Goal: Task Accomplishment & Management: Use online tool/utility

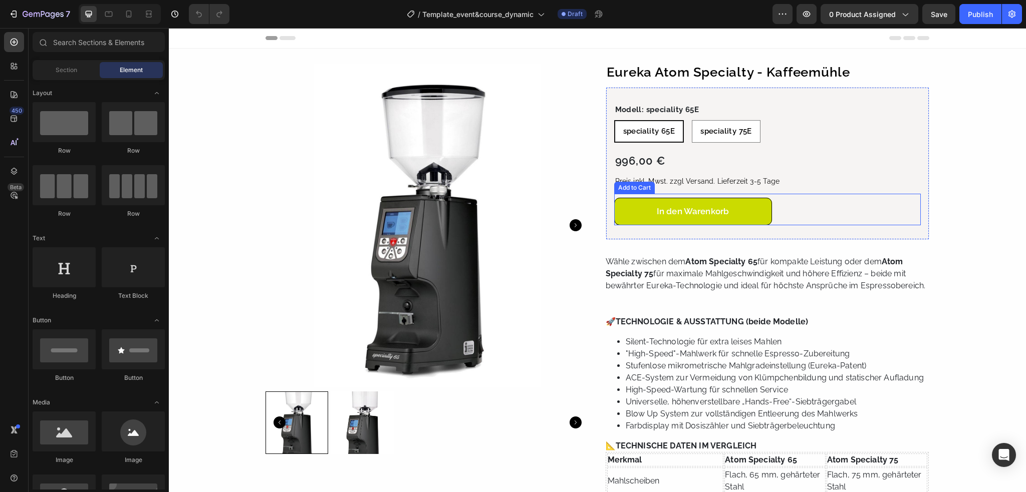
click at [756, 205] on button "In den Warenkorb" at bounding box center [693, 212] width 158 height 28
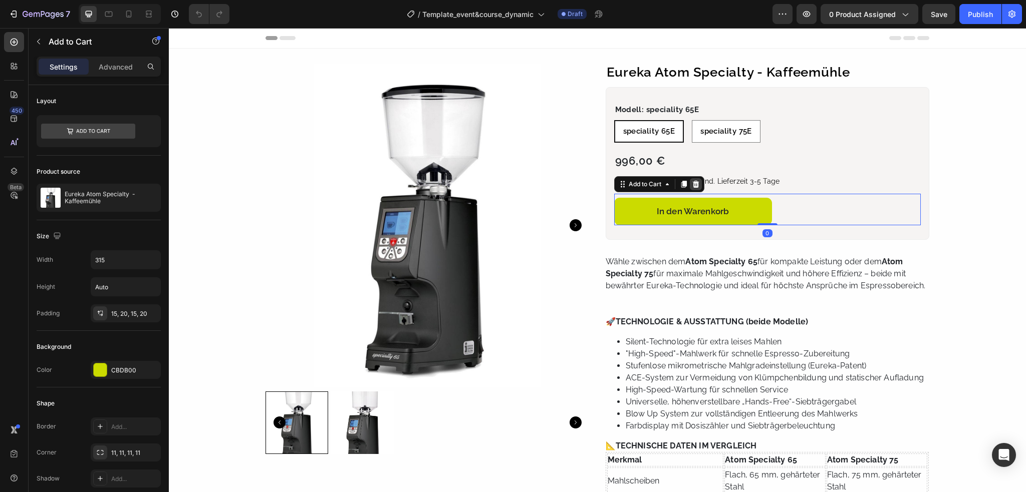
click at [692, 184] on icon at bounding box center [696, 184] width 8 height 8
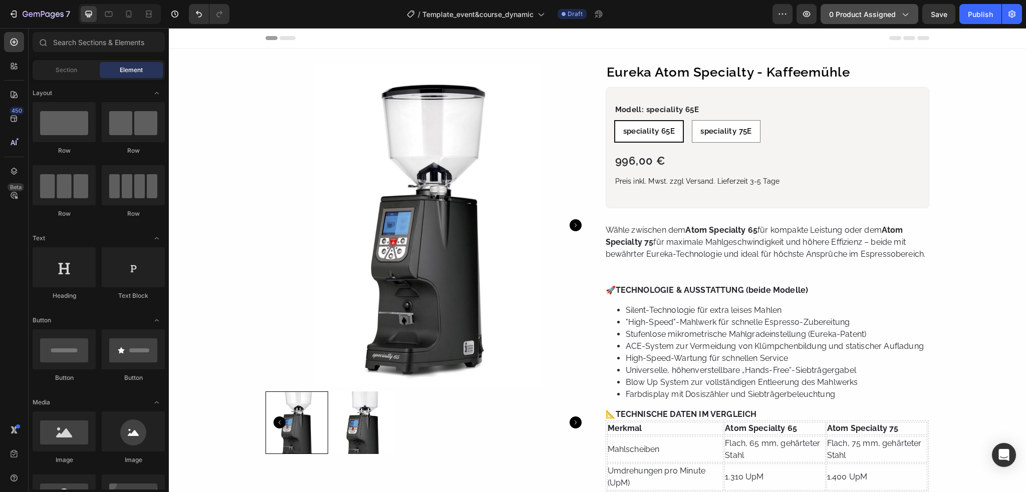
click at [887, 14] on span "0 product assigned" at bounding box center [862, 14] width 67 height 11
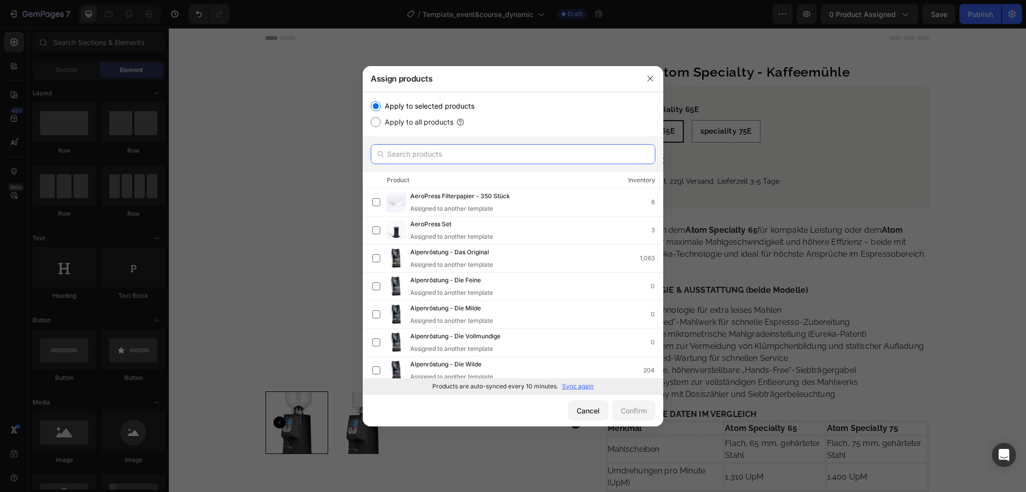
click at [473, 151] on input "text" at bounding box center [513, 154] width 284 height 20
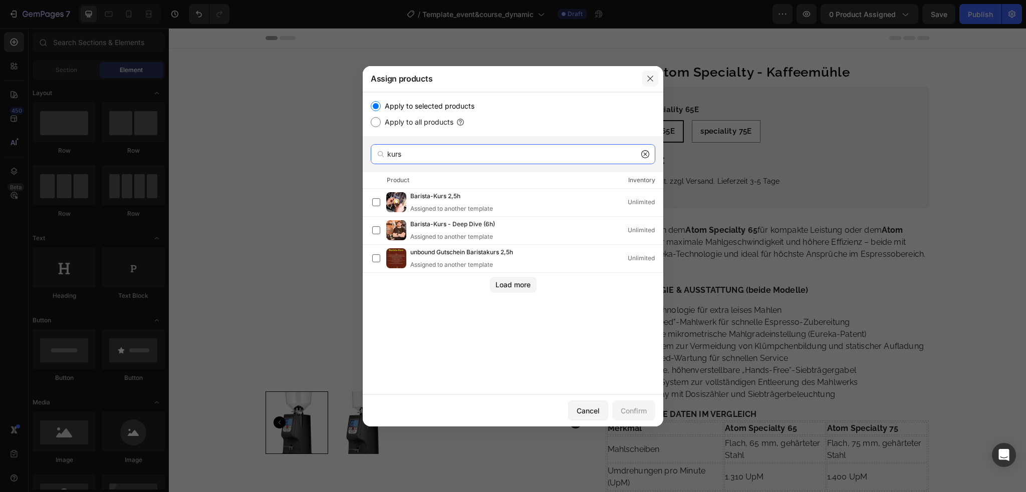
type input "kurs"
click at [653, 80] on icon "button" at bounding box center [650, 79] width 8 height 8
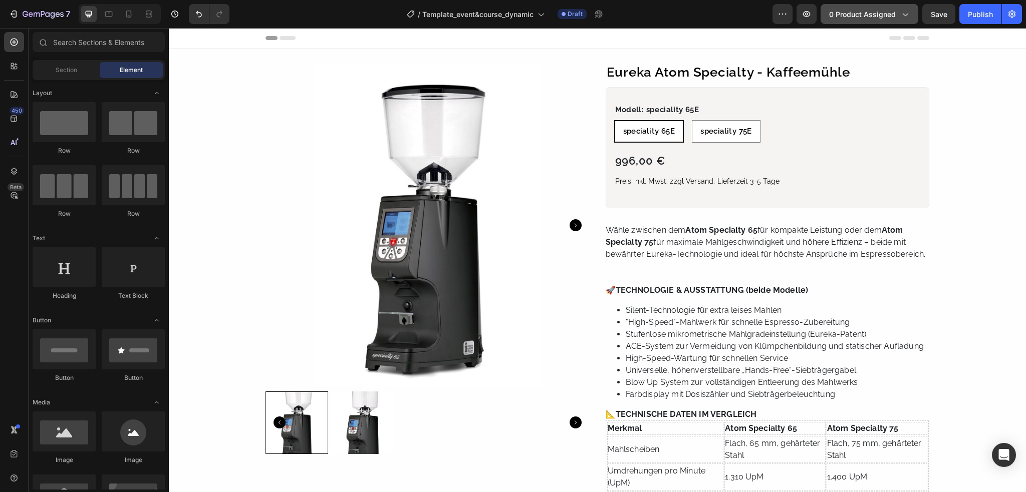
click at [899, 17] on icon "button" at bounding box center [904, 14] width 10 height 10
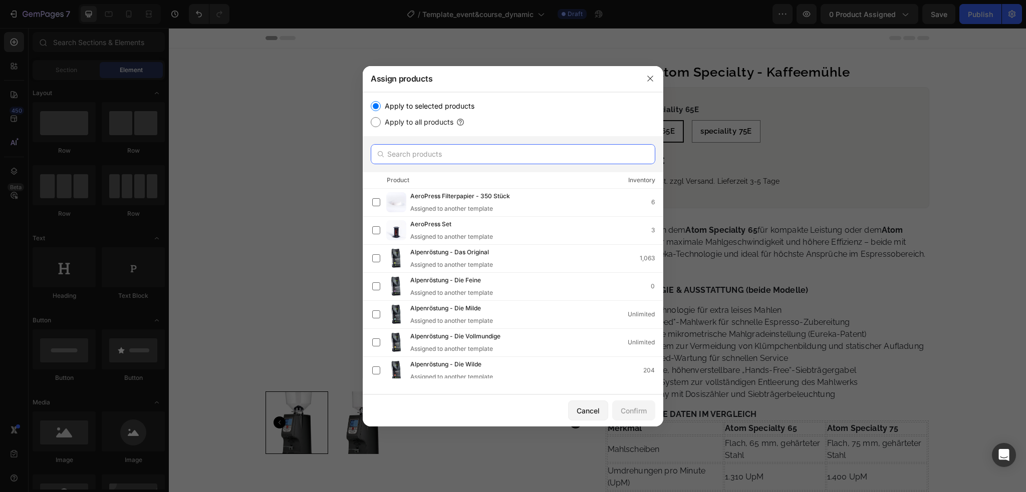
click at [453, 160] on input "text" at bounding box center [513, 154] width 284 height 20
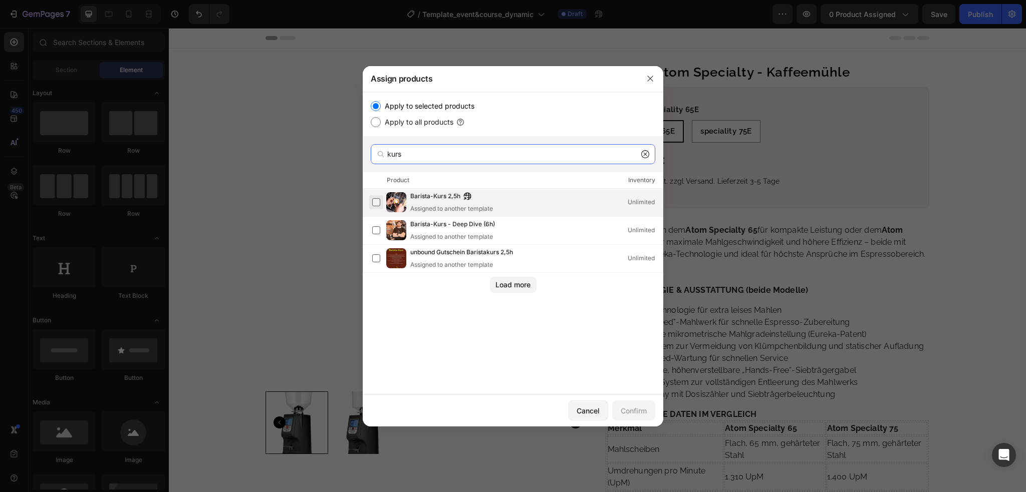
type input "kurs"
click at [372, 198] on label at bounding box center [376, 202] width 8 height 8
click at [372, 230] on label at bounding box center [376, 230] width 8 height 8
click at [628, 416] on div "Confirm" at bounding box center [633, 411] width 26 height 11
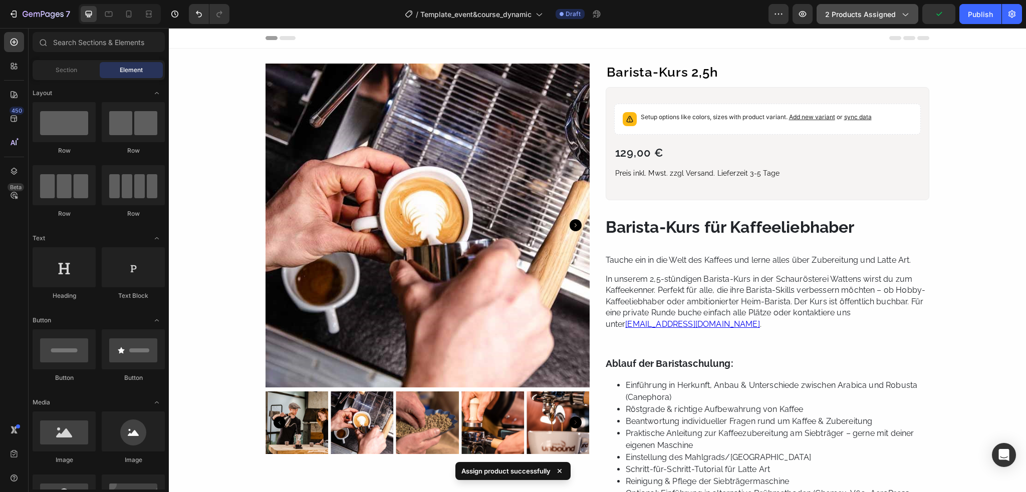
click at [906, 18] on icon "button" at bounding box center [904, 14] width 10 height 10
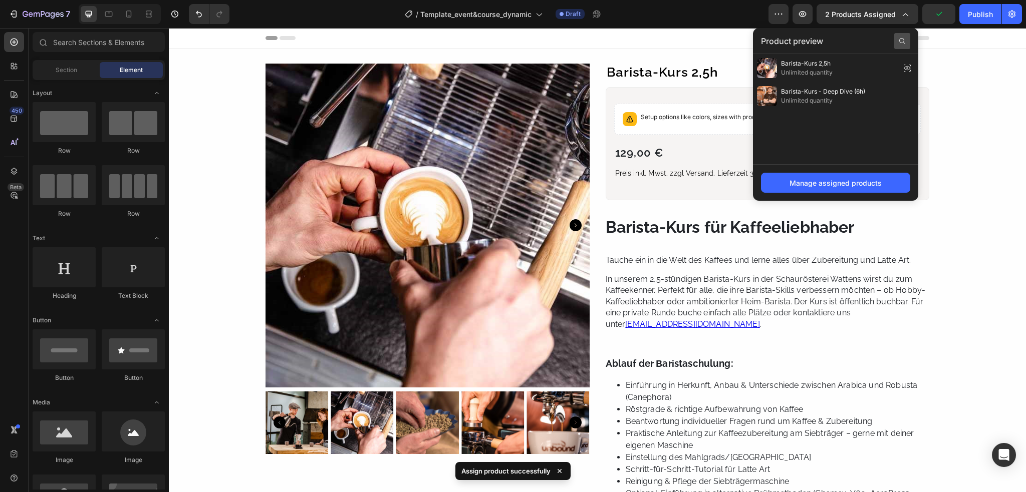
click at [901, 40] on icon at bounding box center [902, 41] width 8 height 8
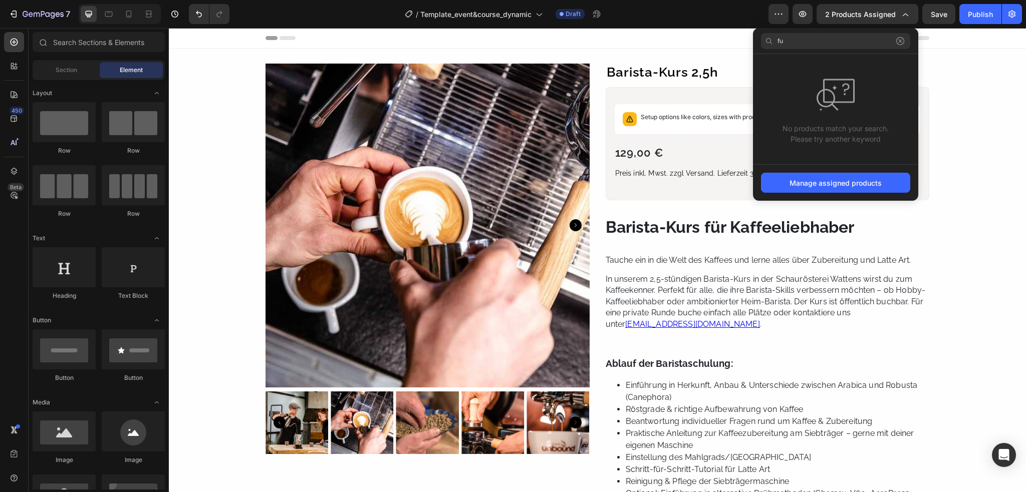
type input "f"
type input "röst"
click at [853, 183] on div "Manage assigned products" at bounding box center [835, 183] width 92 height 11
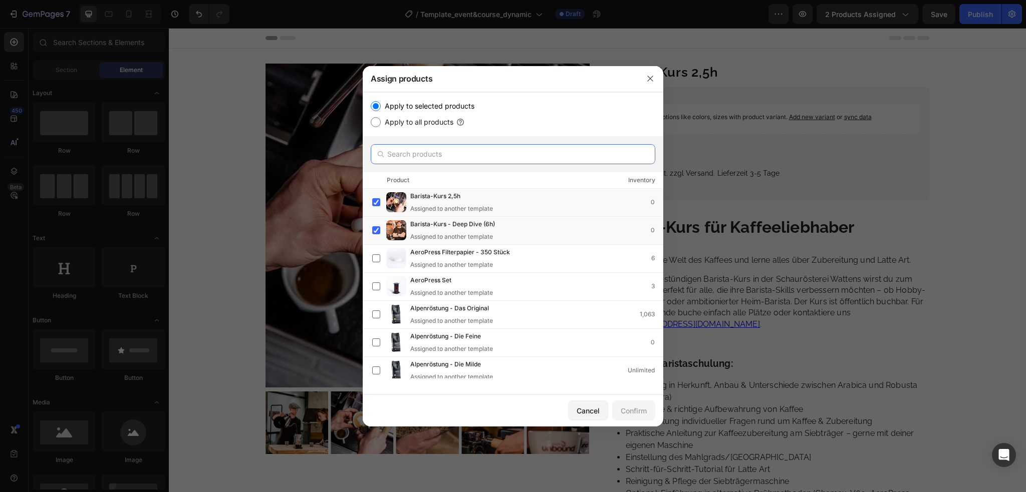
click at [437, 152] on input "text" at bounding box center [513, 154] width 284 height 20
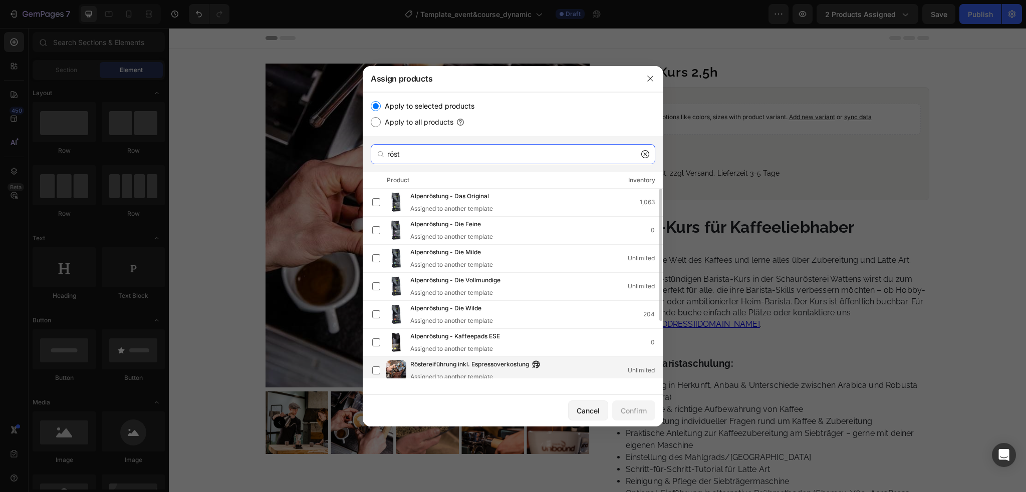
scroll to position [50, 0]
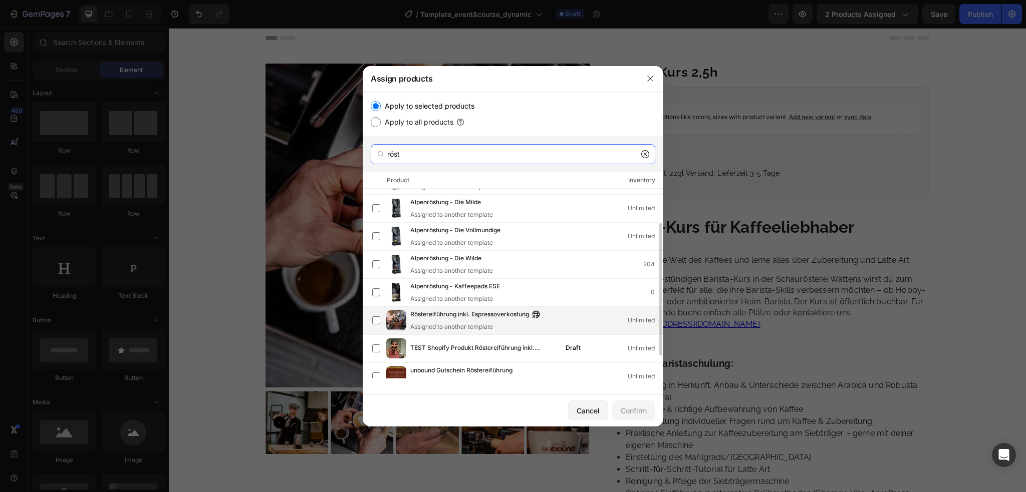
type input "röst"
click at [439, 317] on span "Röstereiführung inkl. Espressoverkostung" at bounding box center [469, 314] width 119 height 11
click at [637, 409] on div "Confirm" at bounding box center [633, 411] width 26 height 11
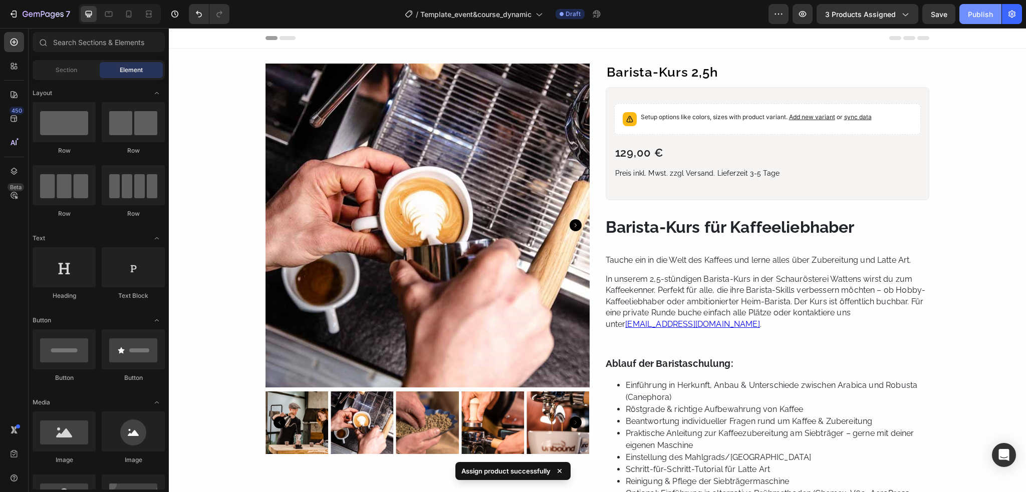
click at [981, 16] on div "Publish" at bounding box center [980, 14] width 25 height 11
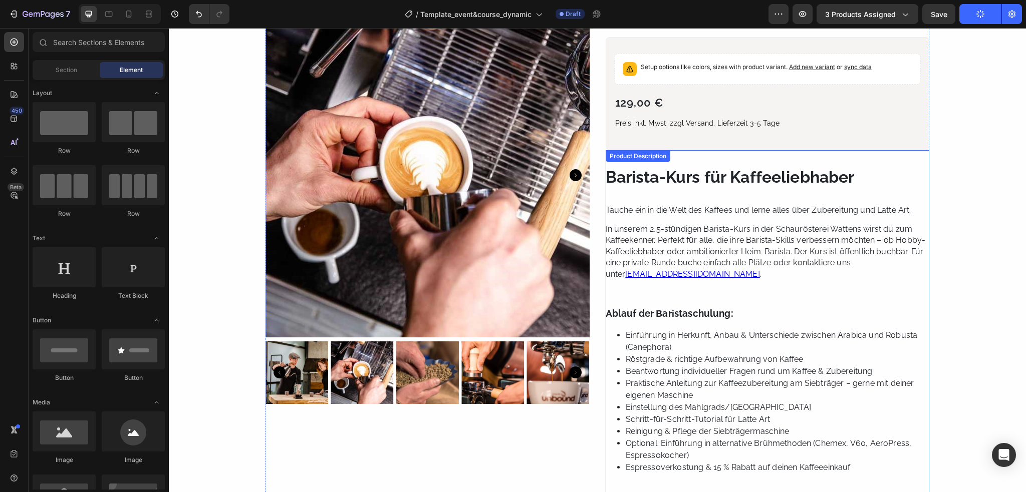
scroll to position [0, 0]
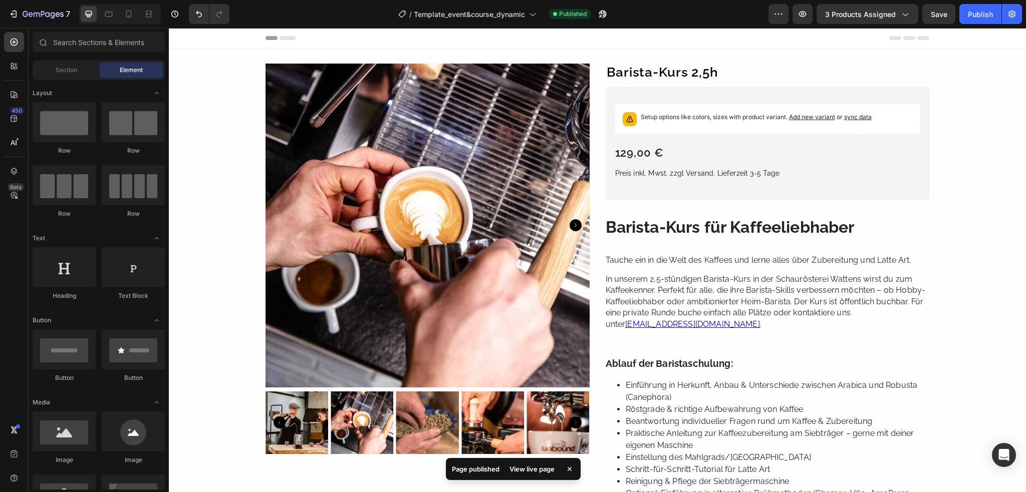
click at [192, 37] on span "Header" at bounding box center [199, 38] width 22 height 10
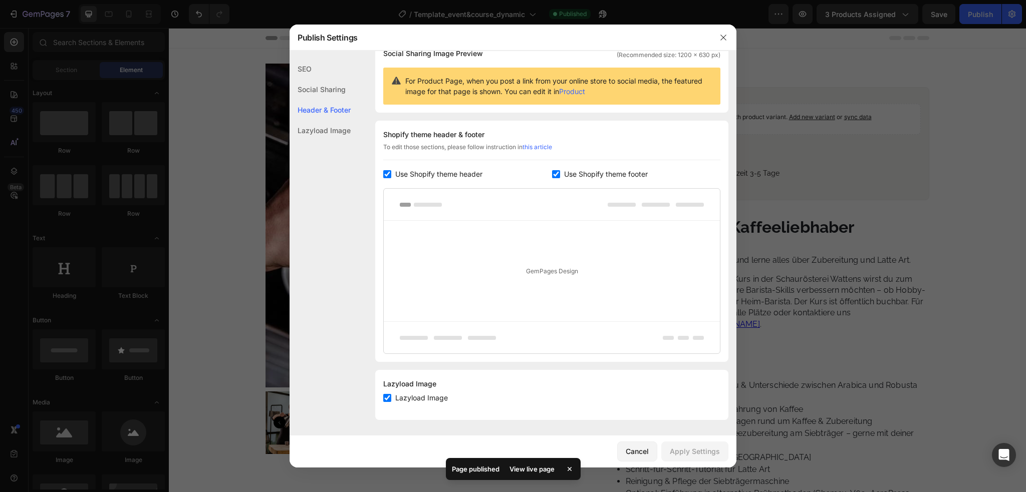
scroll to position [86, 0]
click at [721, 38] on icon "button" at bounding box center [723, 38] width 8 height 8
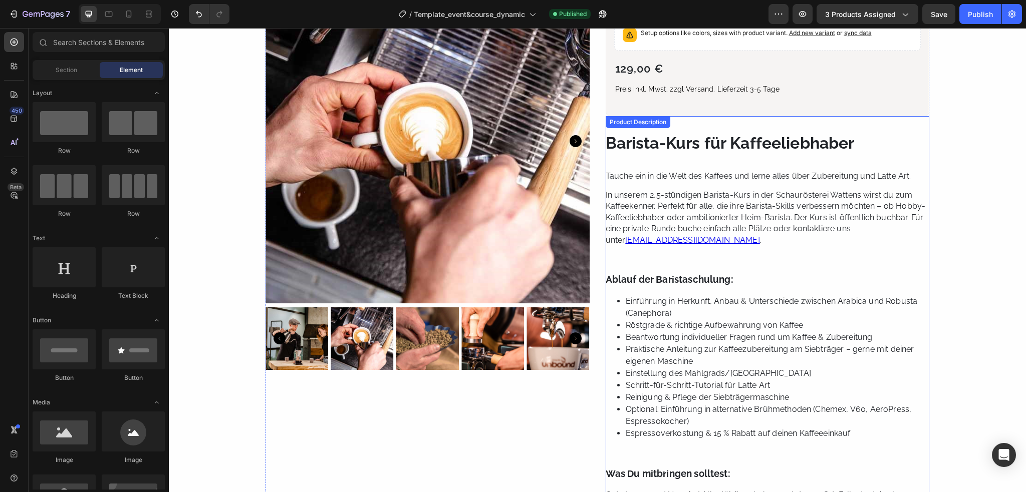
scroll to position [50, 0]
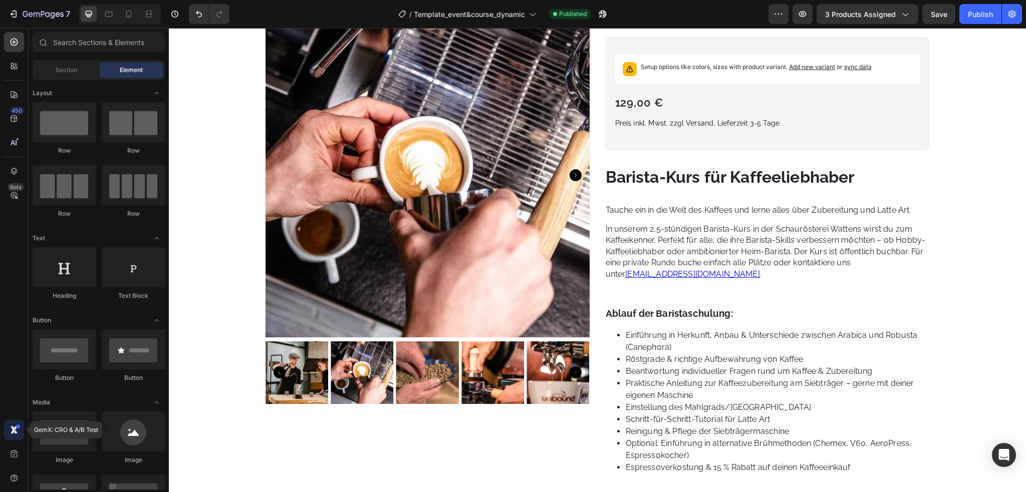
click at [13, 435] on div at bounding box center [14, 430] width 20 height 20
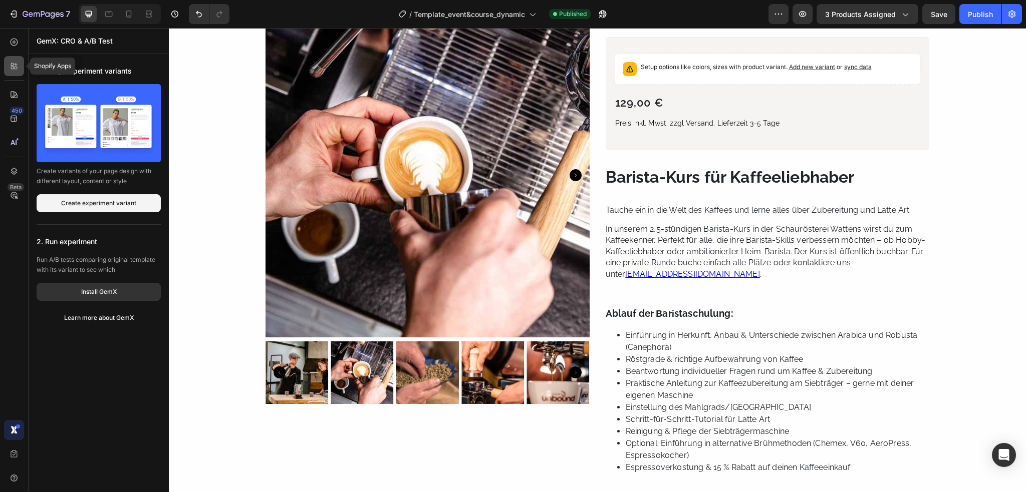
click at [10, 65] on icon at bounding box center [14, 66] width 10 height 10
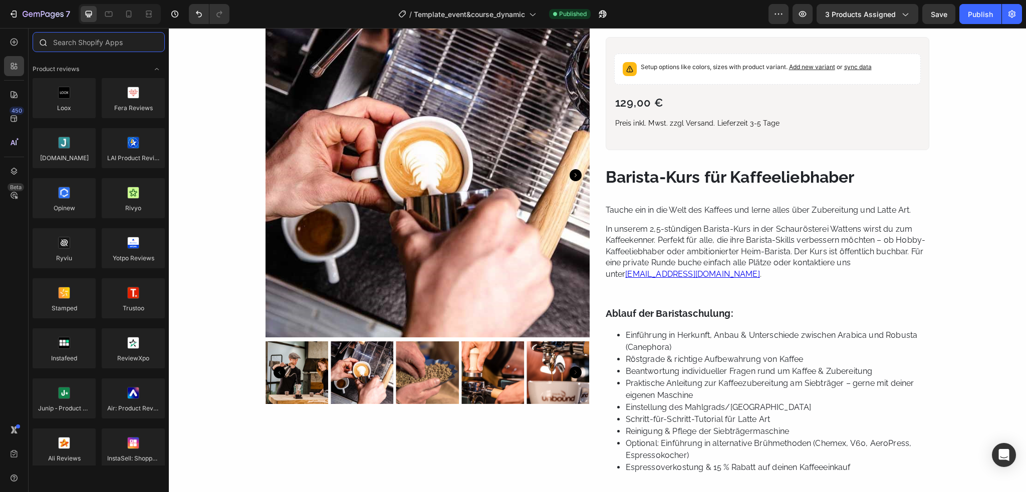
click at [109, 49] on input "text" at bounding box center [99, 42] width 132 height 20
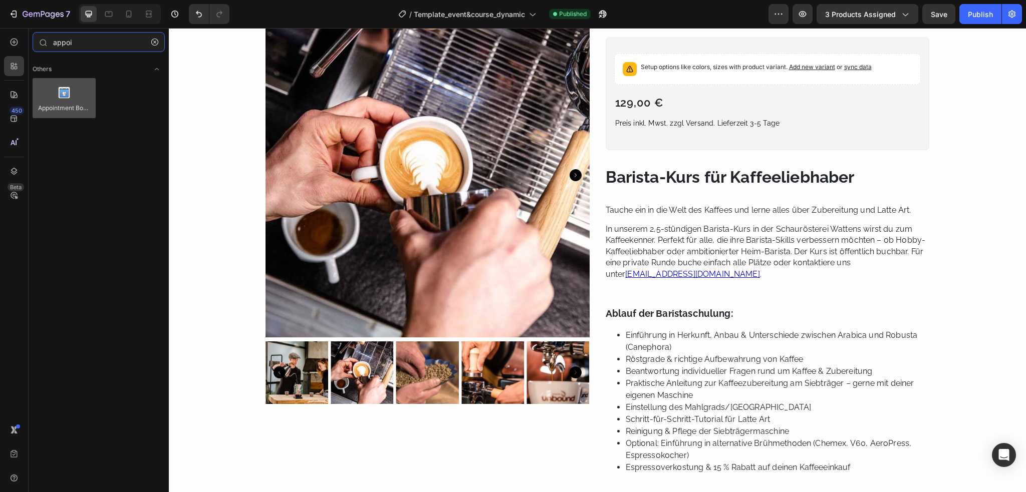
type input "appoi"
click at [55, 104] on div at bounding box center [64, 98] width 63 height 40
click at [153, 40] on icon "button" at bounding box center [154, 42] width 7 height 7
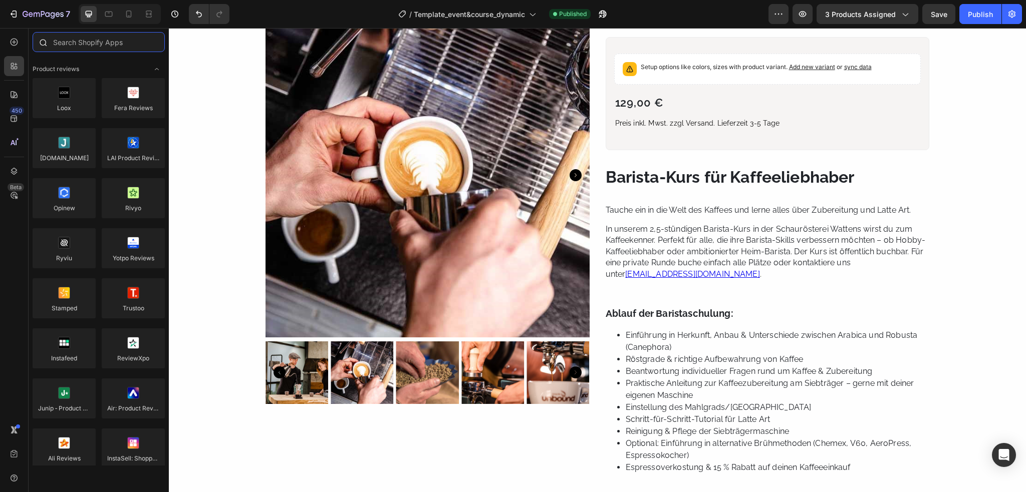
click at [89, 43] on input "text" at bounding box center [99, 42] width 132 height 20
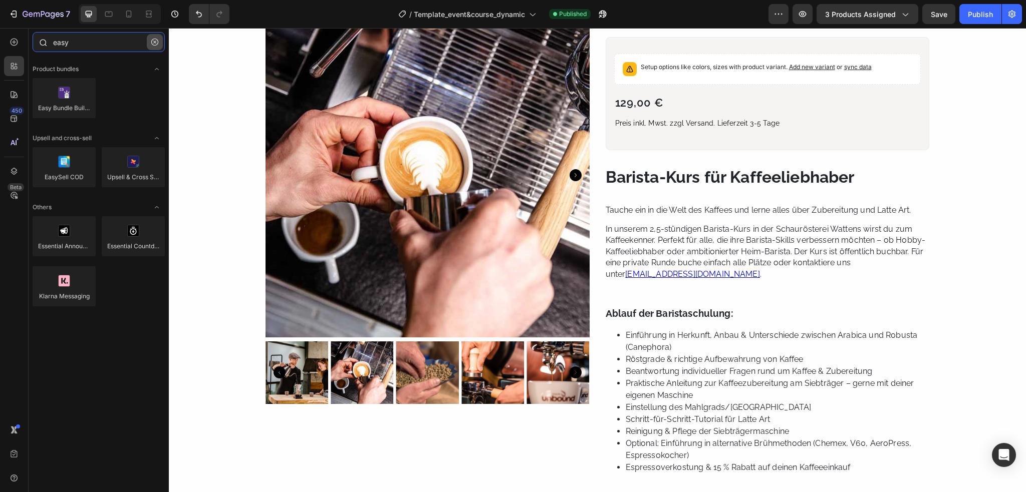
type input "easy"
click at [156, 42] on icon "button" at bounding box center [154, 42] width 7 height 7
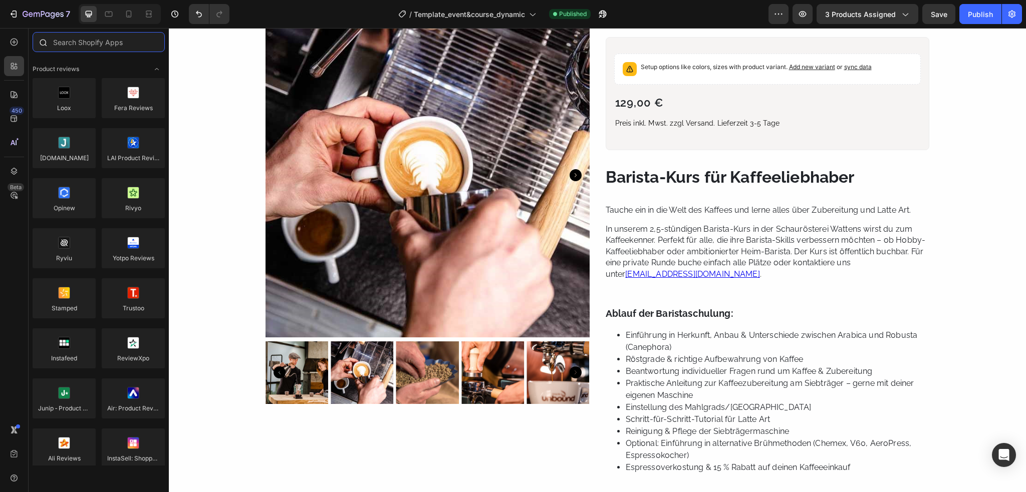
click at [106, 41] on input "text" at bounding box center [99, 42] width 132 height 20
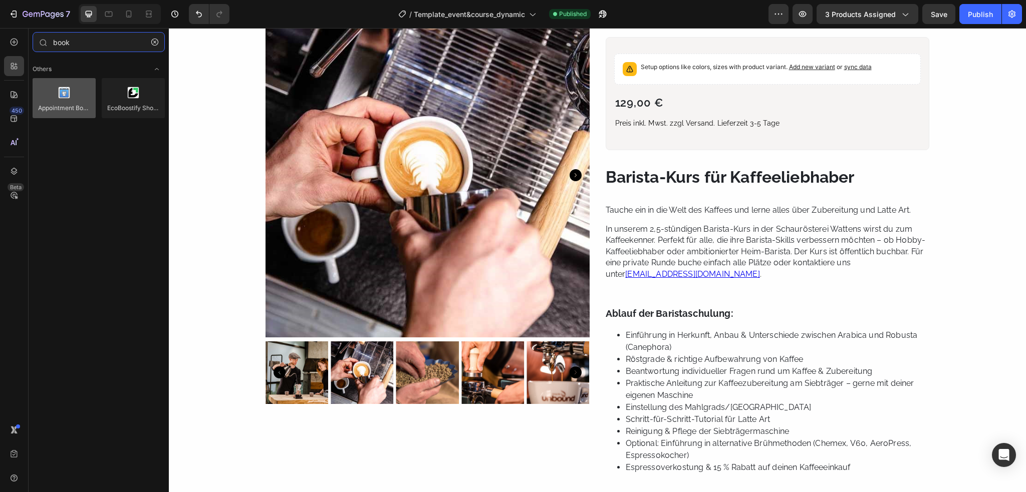
type input "book"
click at [84, 93] on div at bounding box center [64, 98] width 63 height 40
click at [78, 96] on div at bounding box center [64, 98] width 63 height 40
click at [77, 98] on div at bounding box center [64, 98] width 63 height 40
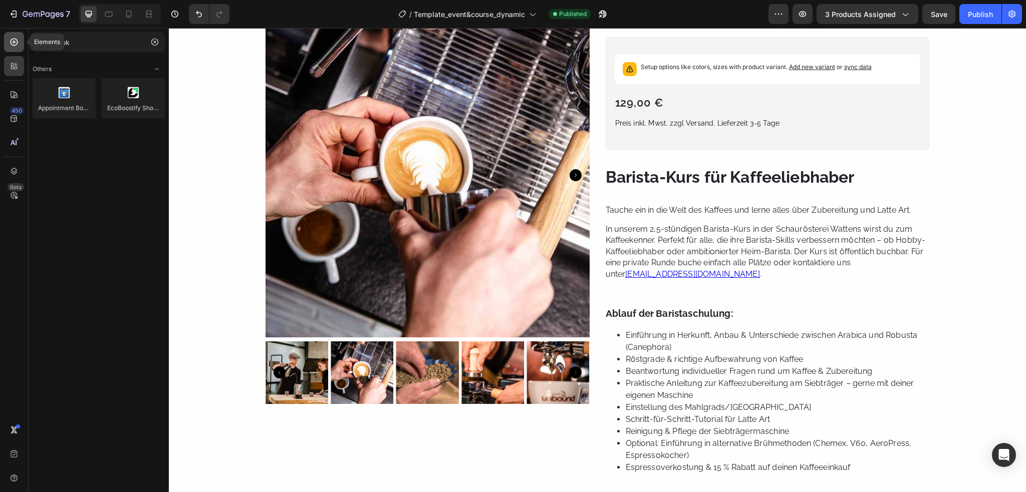
click at [15, 43] on icon at bounding box center [14, 42] width 10 height 10
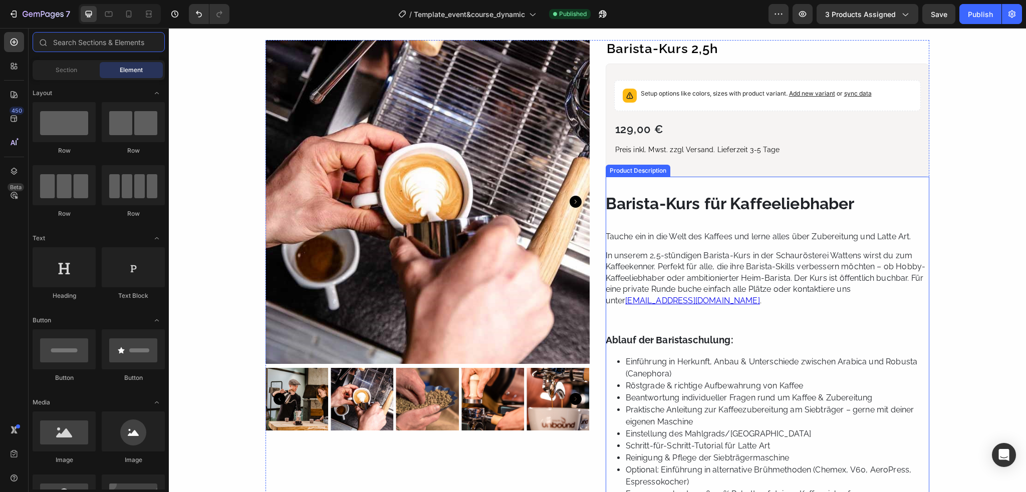
scroll to position [0, 0]
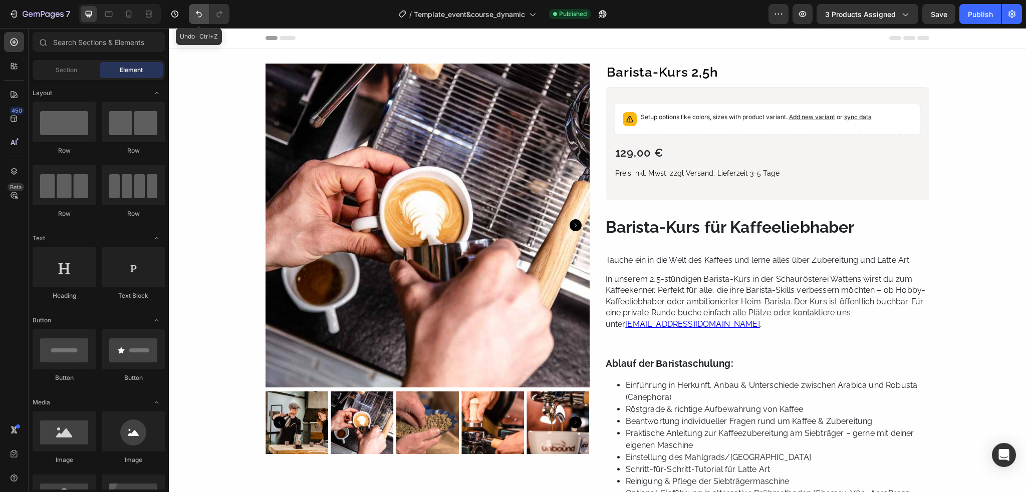
click at [192, 18] on button "Undo/Redo" at bounding box center [199, 14] width 20 height 20
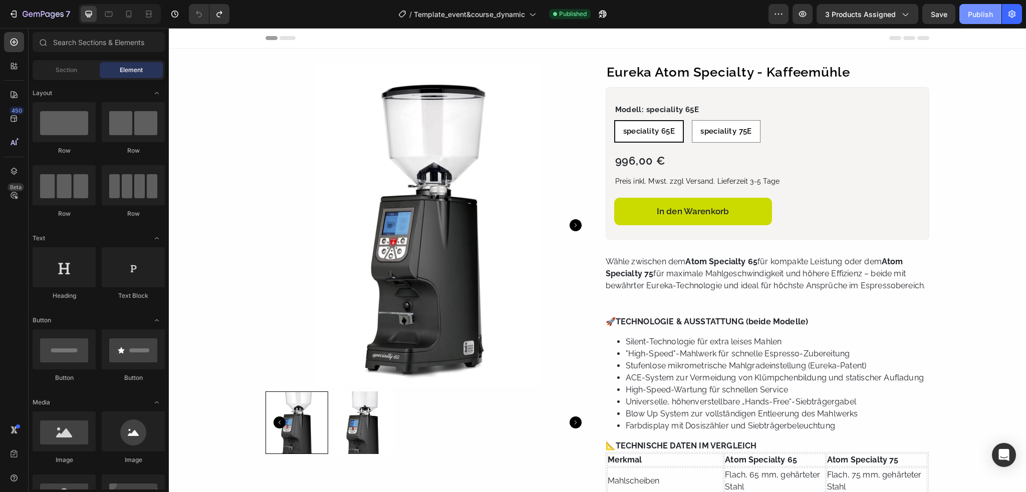
click at [978, 18] on div "Publish" at bounding box center [980, 14] width 25 height 11
click at [51, 16] on icon "button" at bounding box center [53, 15] width 5 height 7
